Goal: Navigation & Orientation: Find specific page/section

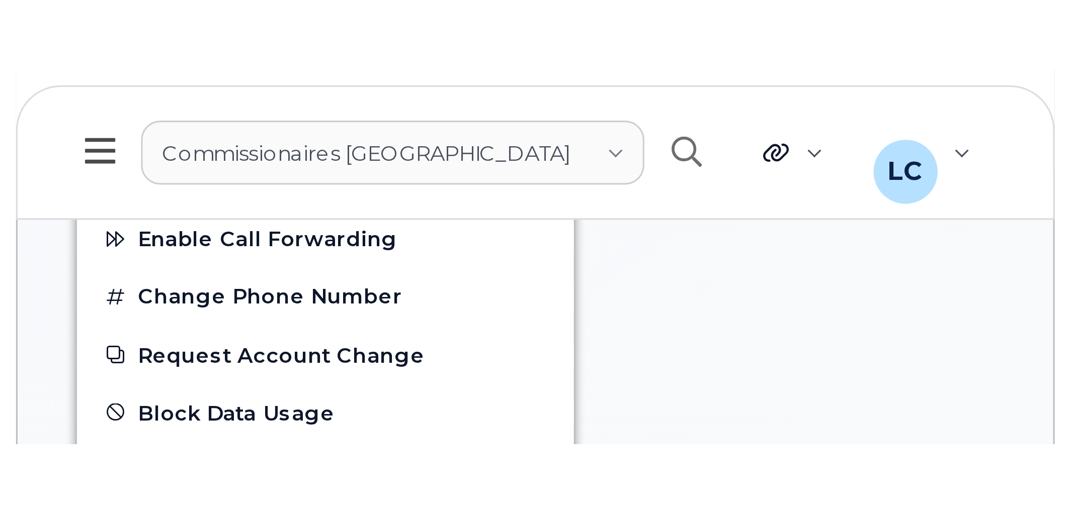
scroll to position [1173, 0]
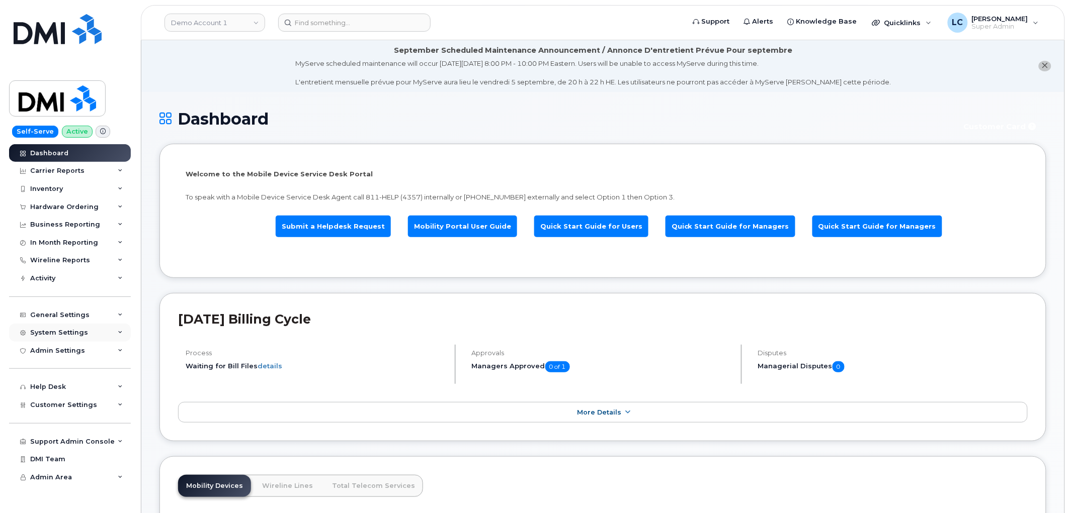
click at [87, 330] on div "System Settings" at bounding box center [70, 333] width 122 height 18
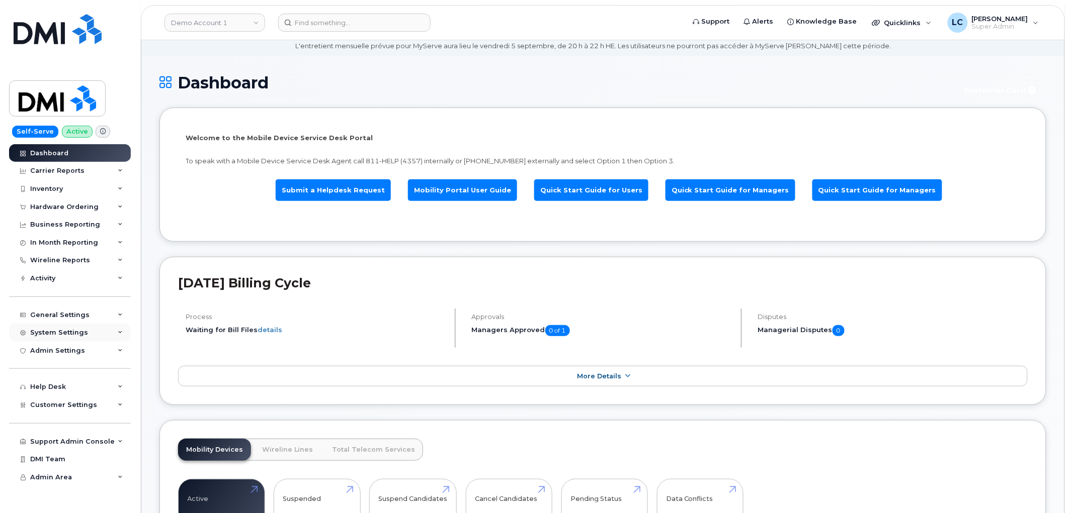
scroll to position [112, 0]
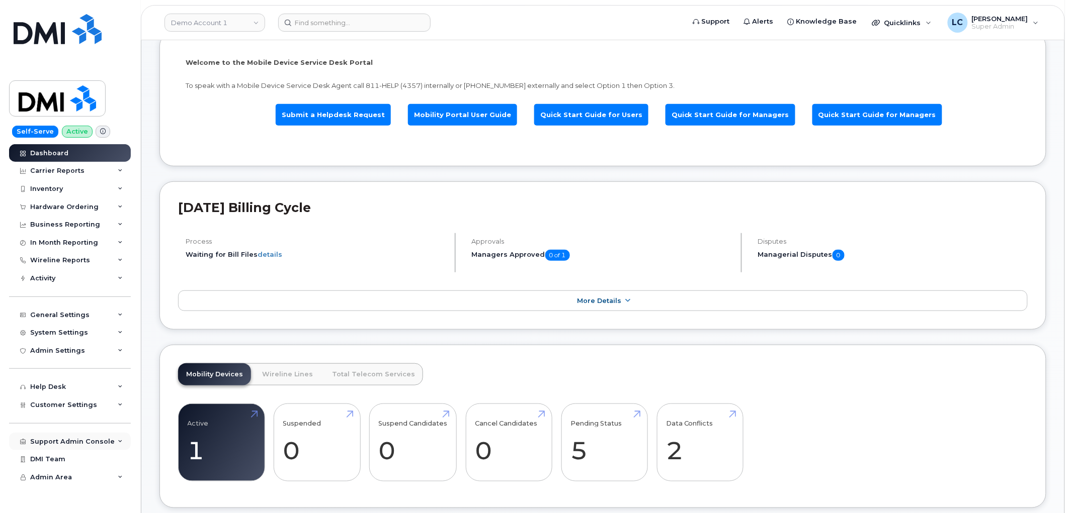
click at [94, 437] on div "Support Admin Console" at bounding box center [70, 442] width 122 height 18
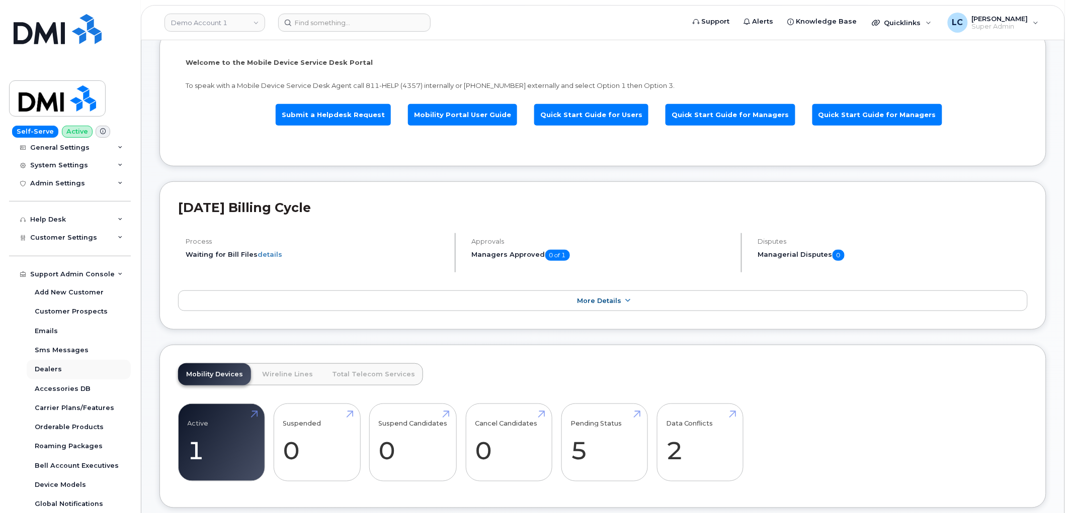
scroll to position [203, 0]
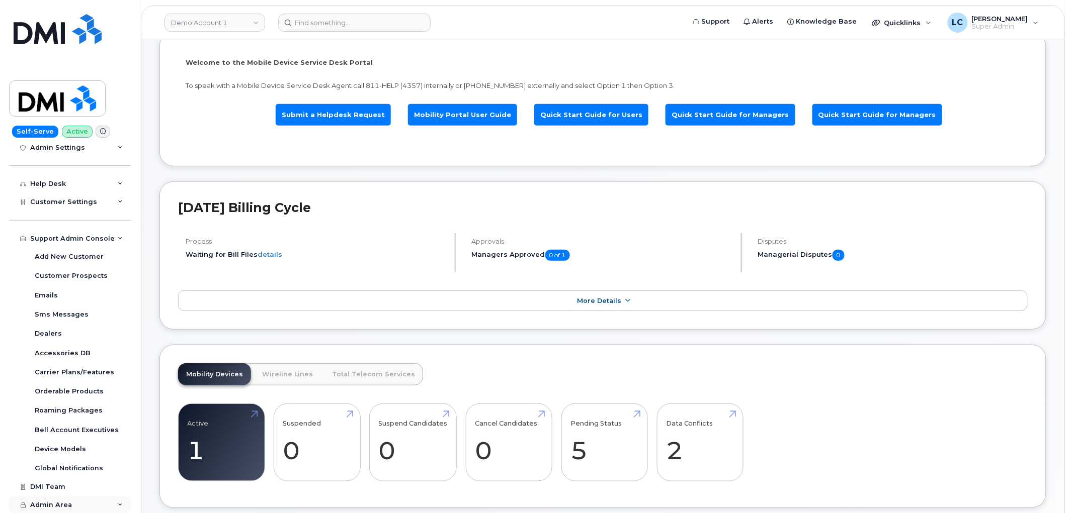
click at [110, 508] on div "Admin Area" at bounding box center [70, 505] width 122 height 18
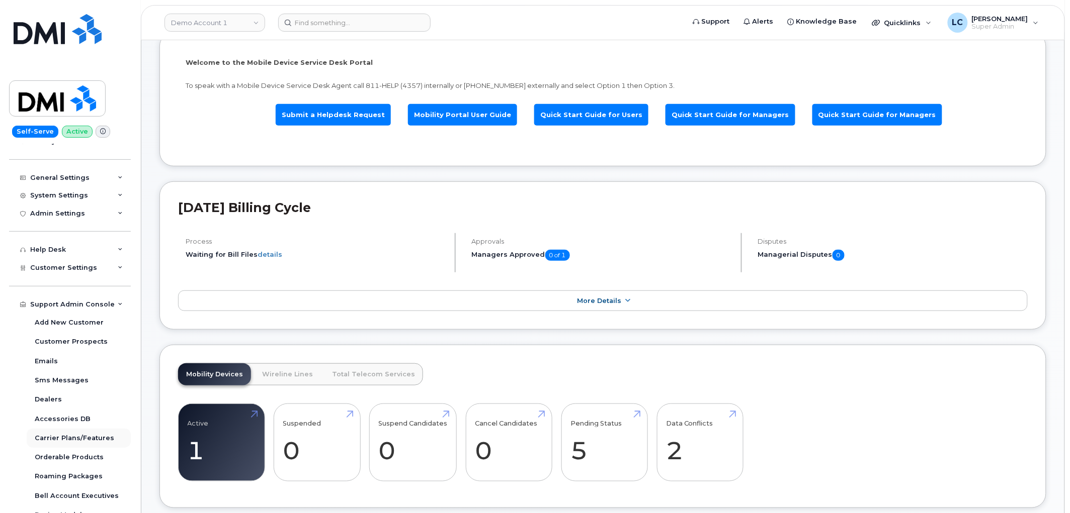
scroll to position [117, 0]
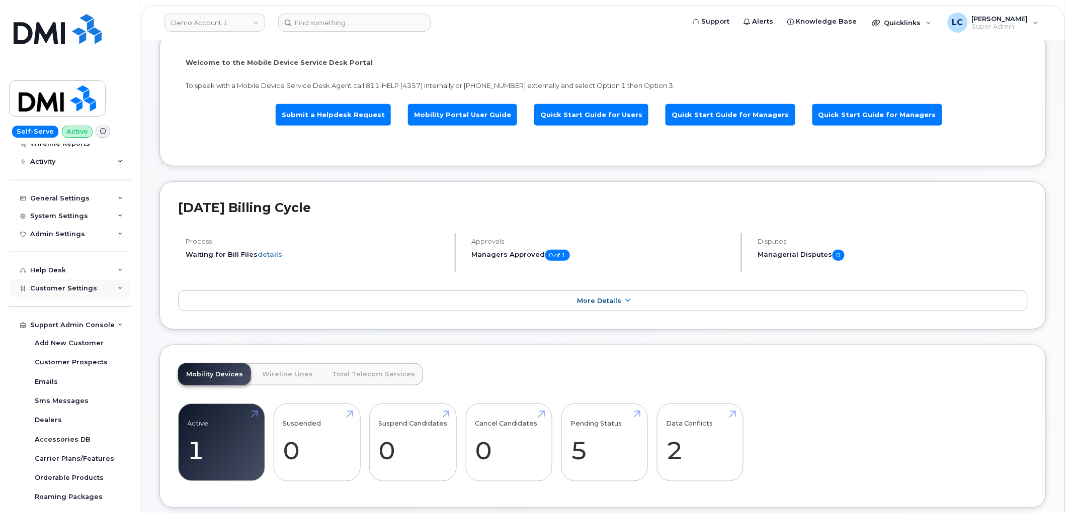
click at [93, 291] on div "Customer Settings" at bounding box center [70, 289] width 122 height 18
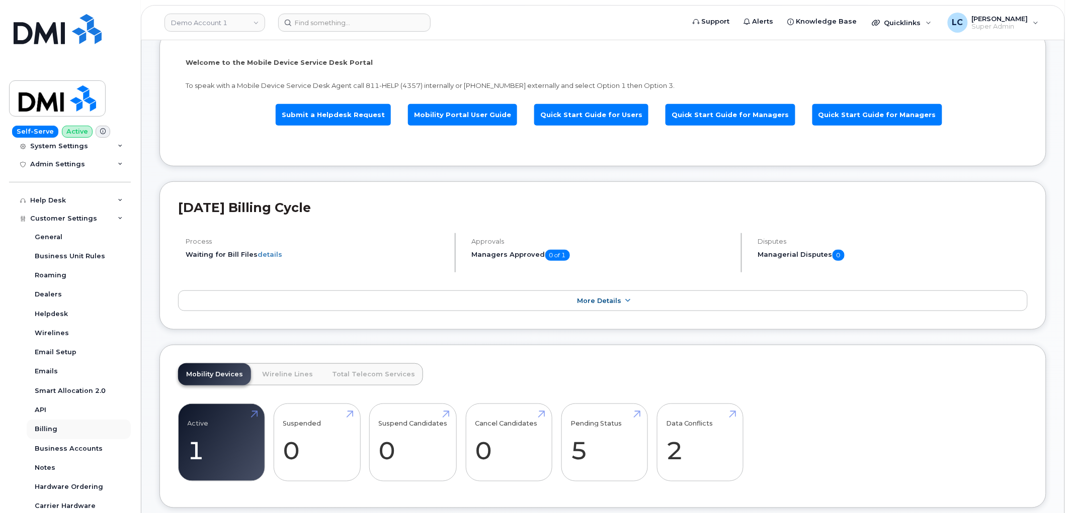
scroll to position [172, 0]
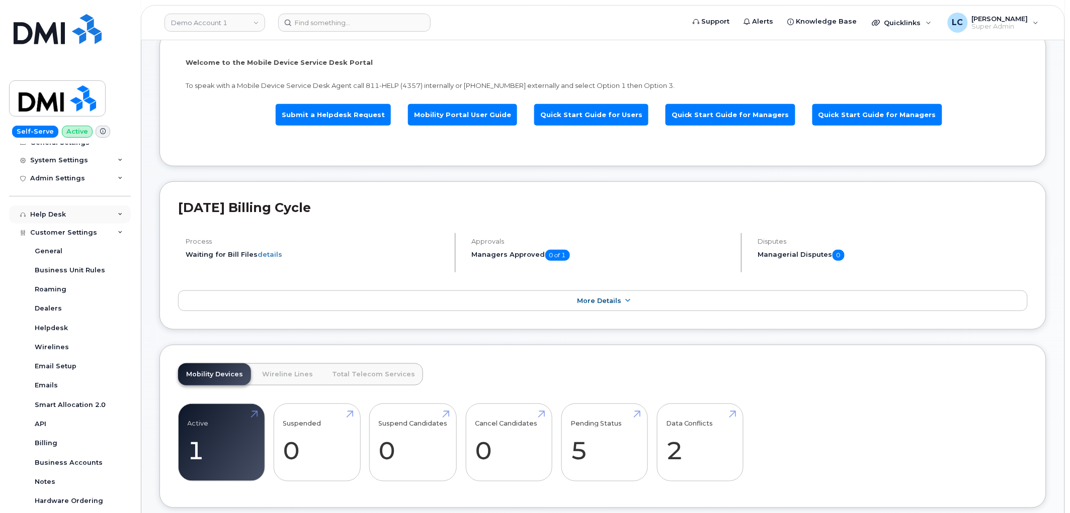
click at [96, 217] on div "Help Desk" at bounding box center [70, 215] width 122 height 18
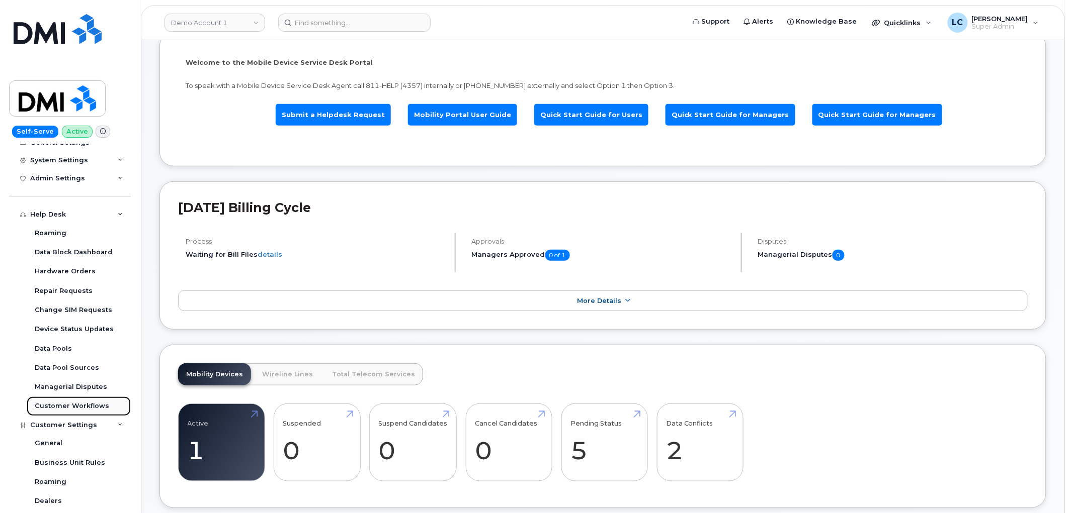
click at [97, 411] on div "Customer Workflows" at bounding box center [72, 406] width 74 height 9
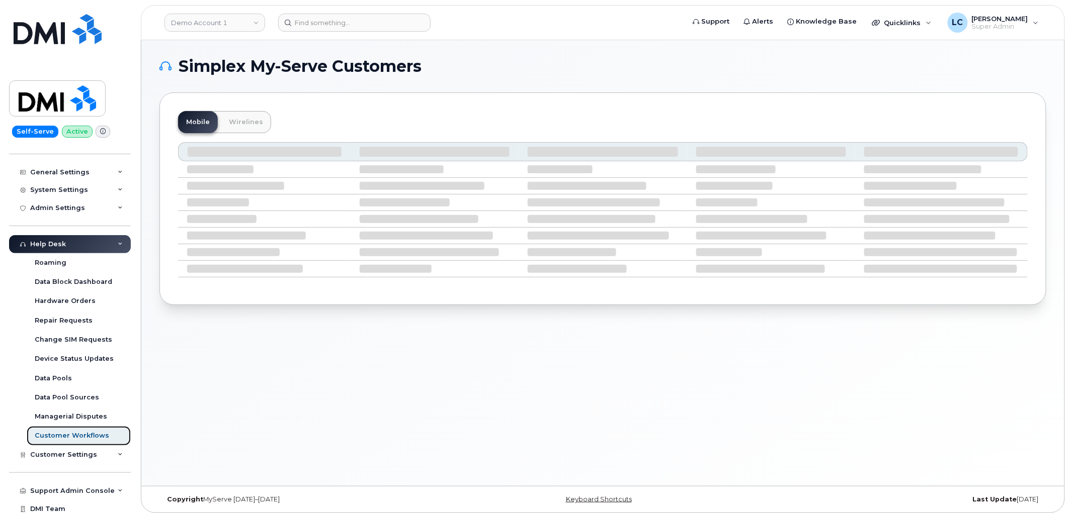
scroll to position [142, 0]
click at [430, 67] on h1 "Simplex My-Serve Customers" at bounding box center [600, 66] width 882 height 16
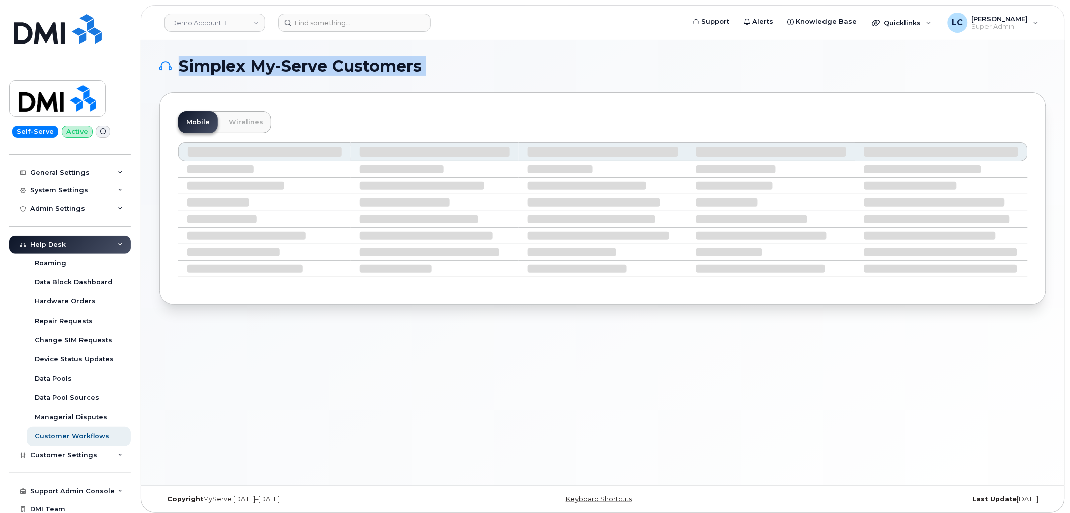
drag, startPoint x: 430, startPoint y: 67, endPoint x: 185, endPoint y: 63, distance: 245.4
click at [185, 63] on h1 "Simplex My-Serve Customers" at bounding box center [600, 66] width 882 height 16
click at [541, 48] on div "Simplex My-Serve Customers Mobile Wirelines" at bounding box center [602, 263] width 923 height 446
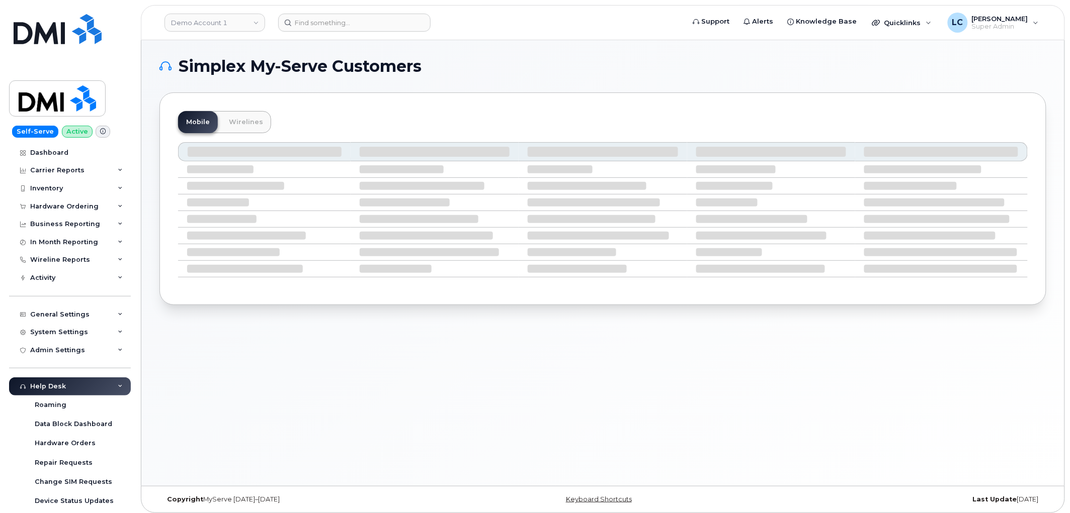
scroll to position [0, 0]
click at [69, 153] on link "Dashboard" at bounding box center [70, 153] width 122 height 18
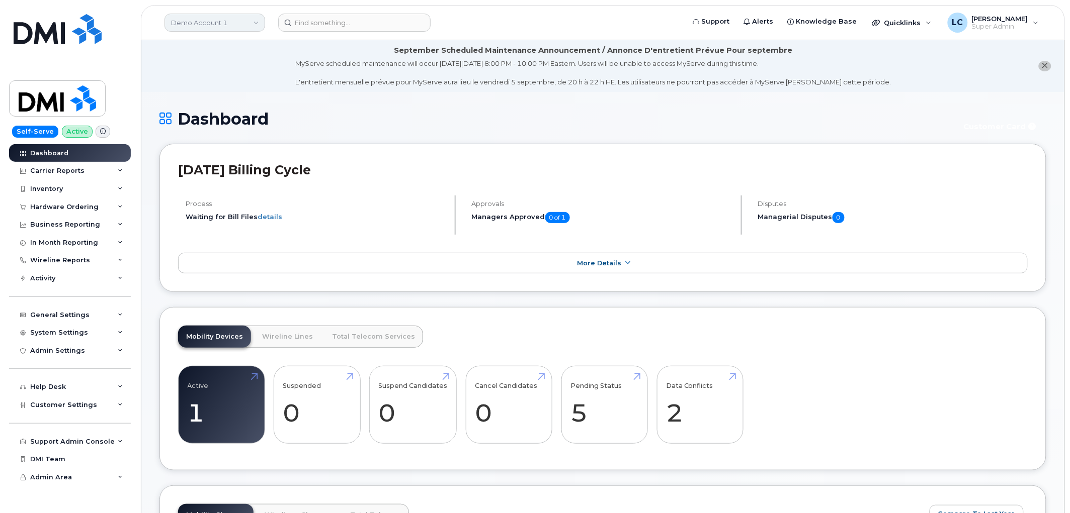
click at [242, 16] on link "Demo Account 1" at bounding box center [214, 23] width 101 height 18
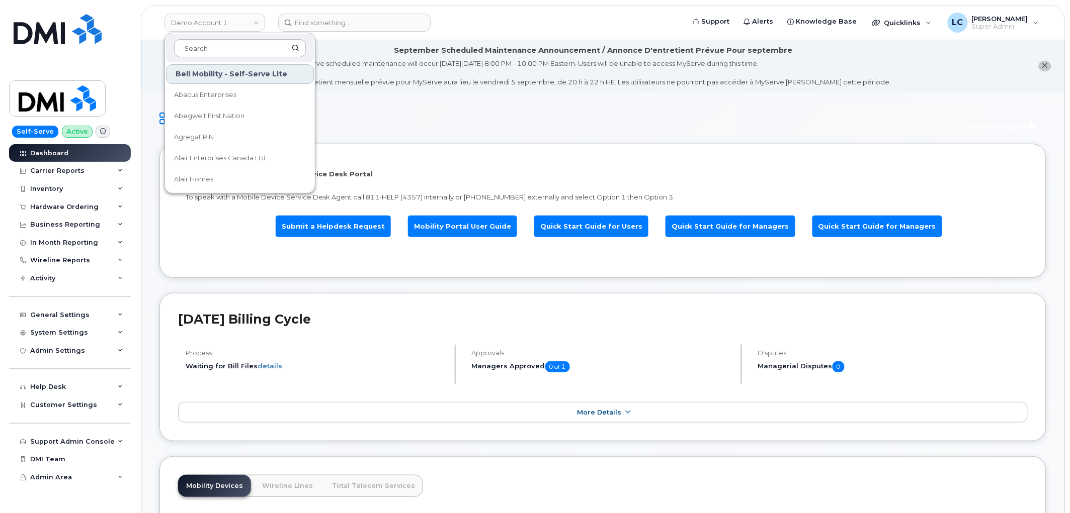
click at [233, 50] on input at bounding box center [240, 48] width 132 height 18
